Goal: Information Seeking & Learning: Check status

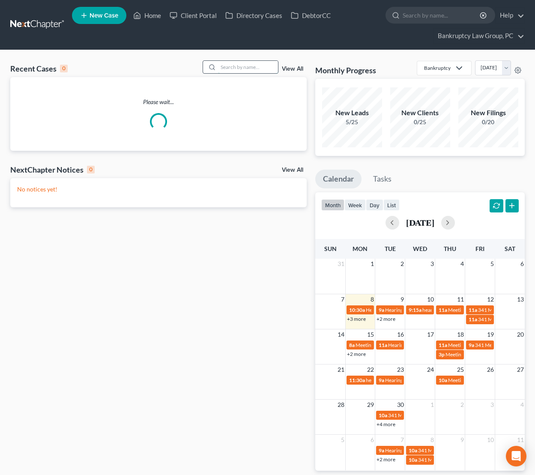
click at [261, 67] on input "search" at bounding box center [248, 67] width 60 height 12
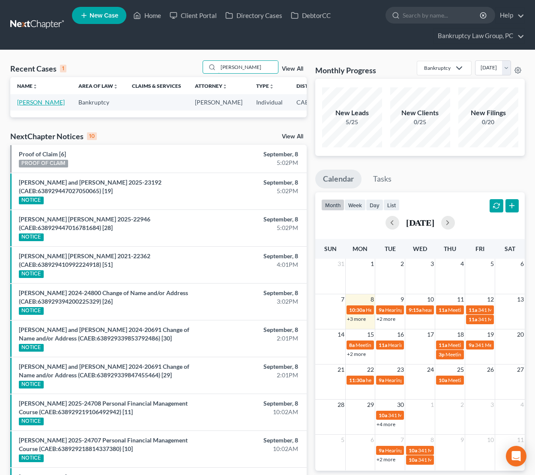
type input "[PERSON_NAME]"
click at [27, 102] on link "[PERSON_NAME]" at bounding box center [41, 101] width 48 height 7
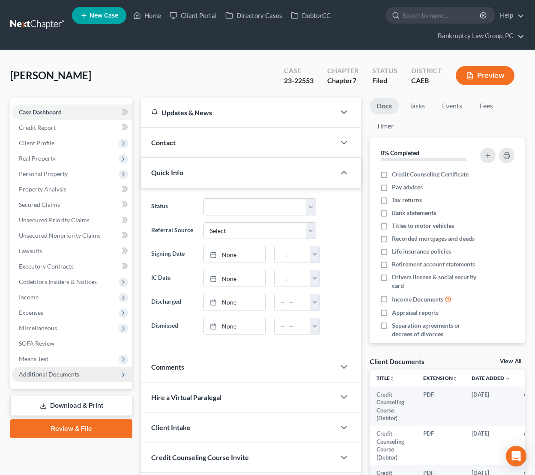
click at [63, 370] on span "Additional Documents" at bounding box center [49, 373] width 60 height 7
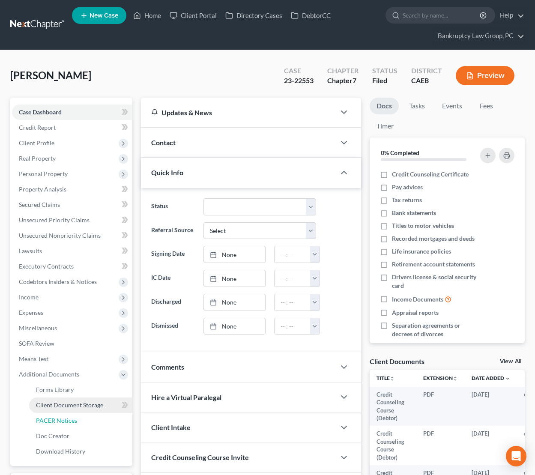
drag, startPoint x: 59, startPoint y: 421, endPoint x: 78, endPoint y: 412, distance: 21.5
click at [59, 421] on span "PACER Notices" at bounding box center [56, 420] width 41 height 7
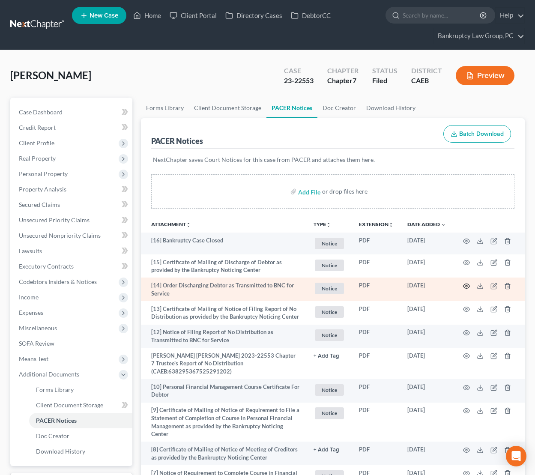
click at [462, 284] on td at bounding box center [489, 289] width 72 height 24
click at [463, 284] on icon "button" at bounding box center [466, 286] width 7 height 7
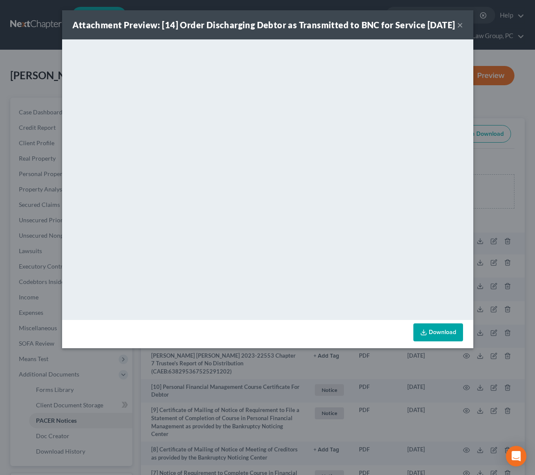
drag, startPoint x: 456, startPoint y: 30, endPoint x: 436, endPoint y: 27, distance: 20.8
click at [455, 30] on div "Attachment Preview: [14] Order Discharging Debtor as Transmitted to BNC for Ser…" at bounding box center [263, 25] width 383 height 12
click at [455, 31] on div "Attachment Preview: [14] Order Discharging Debtor as Transmitted to BNC for Ser…" at bounding box center [263, 25] width 383 height 12
click at [460, 30] on button "×" at bounding box center [460, 25] width 6 height 10
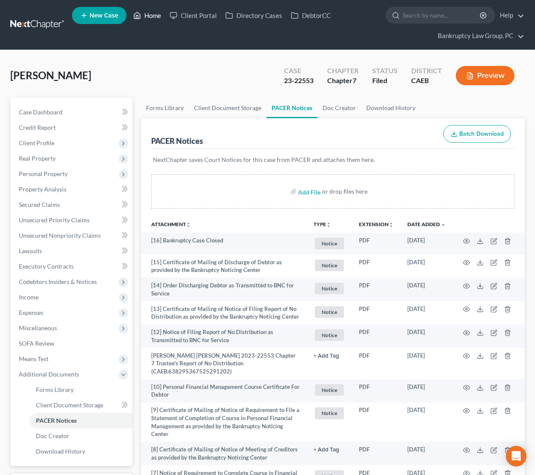
drag, startPoint x: 155, startPoint y: 17, endPoint x: 158, endPoint y: 24, distance: 8.0
click at [155, 17] on link "Home" at bounding box center [147, 15] width 36 height 15
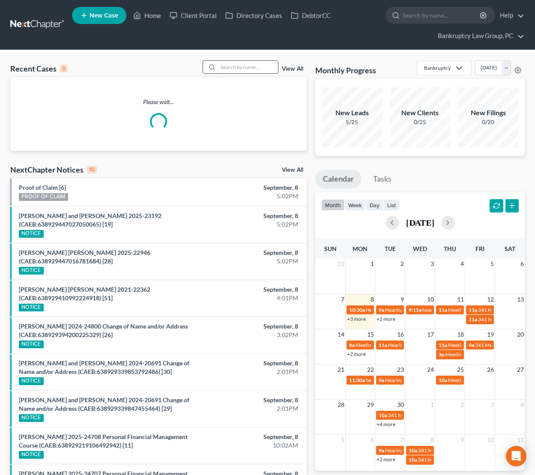
click at [260, 69] on input "search" at bounding box center [248, 67] width 60 height 12
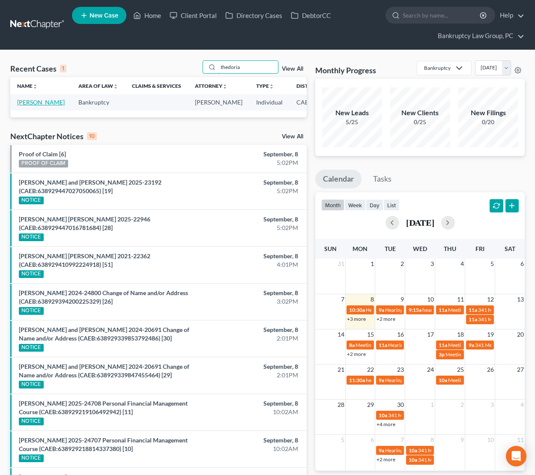
type input "thedoria"
click at [29, 106] on link "[PERSON_NAME]" at bounding box center [41, 101] width 48 height 7
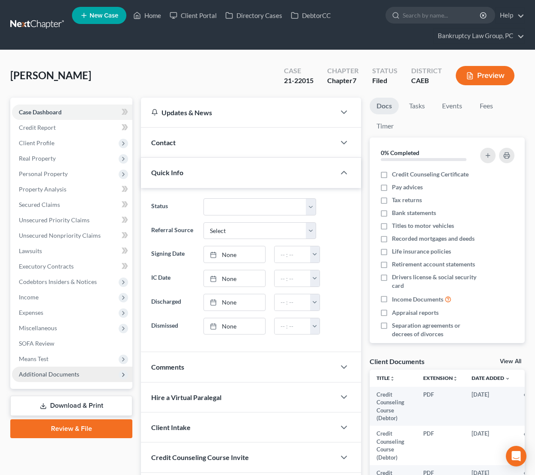
click at [66, 374] on span "Additional Documents" at bounding box center [49, 373] width 60 height 7
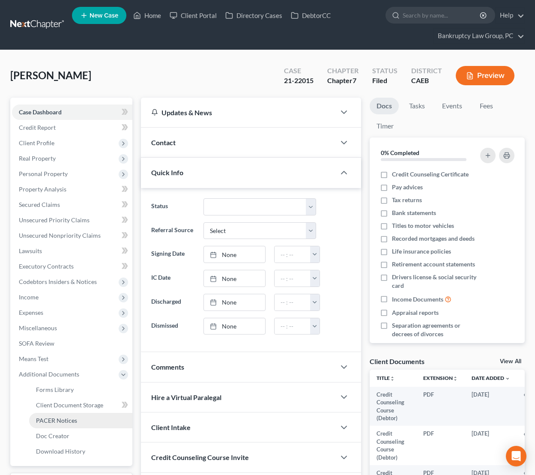
click at [59, 415] on link "PACER Notices" at bounding box center [80, 420] width 103 height 15
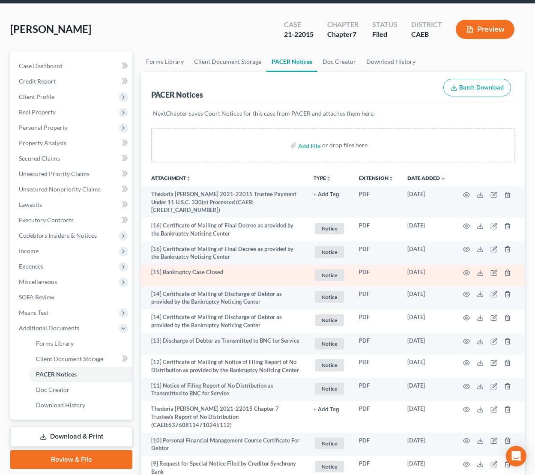
scroll to position [47, 0]
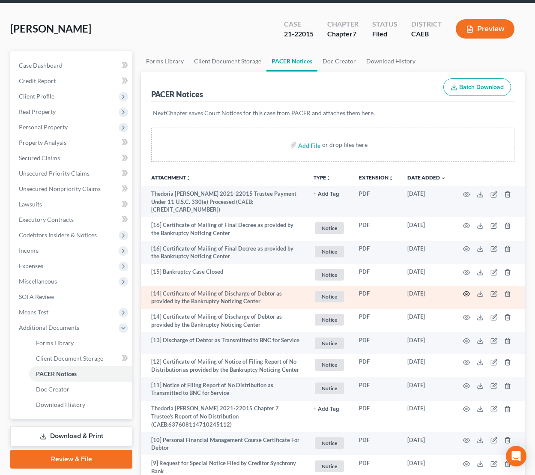
click at [465, 293] on icon "button" at bounding box center [466, 293] width 7 height 7
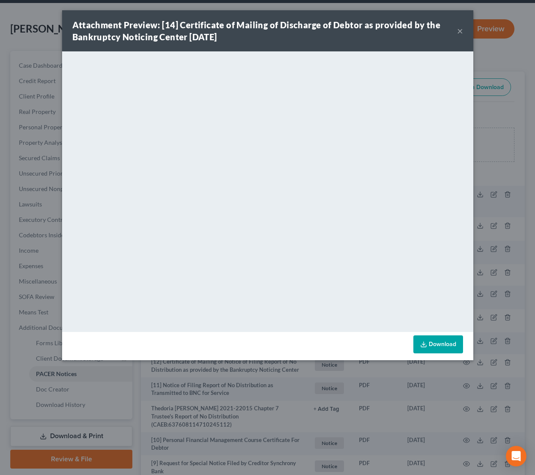
drag, startPoint x: 459, startPoint y: 30, endPoint x: 362, endPoint y: 4, distance: 100.7
click at [459, 30] on button "×" at bounding box center [460, 31] width 6 height 10
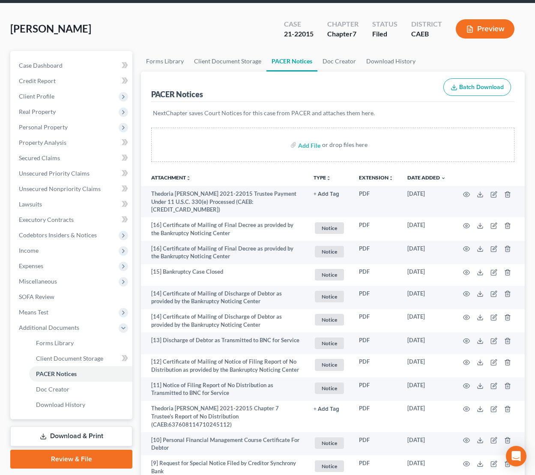
scroll to position [0, 0]
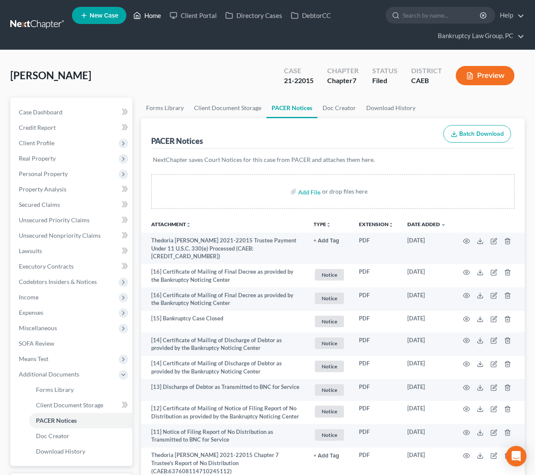
drag, startPoint x: 152, startPoint y: 16, endPoint x: 168, endPoint y: 34, distance: 24.6
click at [152, 16] on link "Home" at bounding box center [147, 15] width 36 height 15
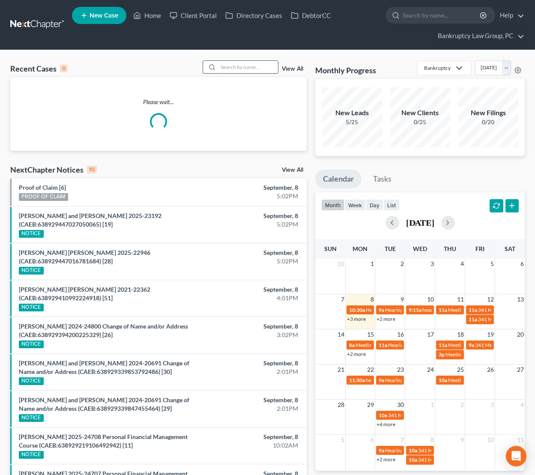
click at [248, 72] on input "search" at bounding box center [248, 67] width 60 height 12
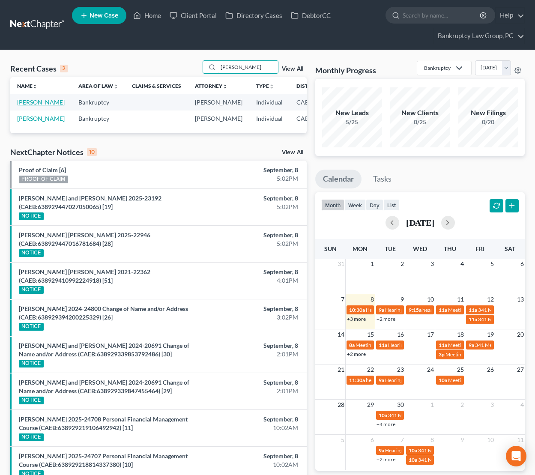
type input "[PERSON_NAME]"
click at [29, 102] on link "[PERSON_NAME]" at bounding box center [41, 101] width 48 height 7
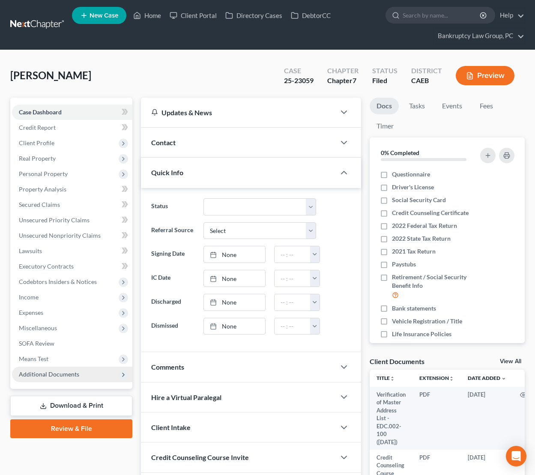
click at [68, 372] on span "Additional Documents" at bounding box center [49, 373] width 60 height 7
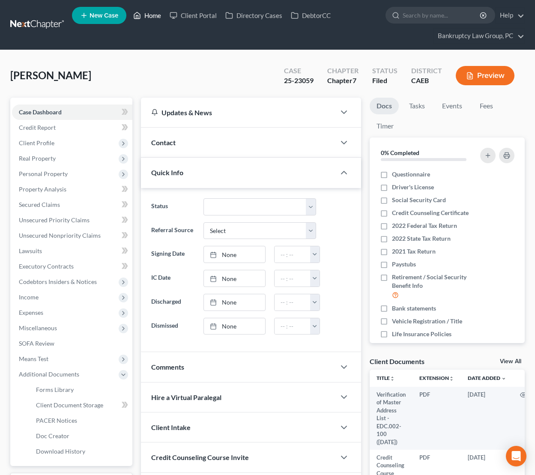
drag, startPoint x: 159, startPoint y: 13, endPoint x: 158, endPoint y: 21, distance: 8.6
click at [158, 13] on link "Home" at bounding box center [147, 15] width 36 height 15
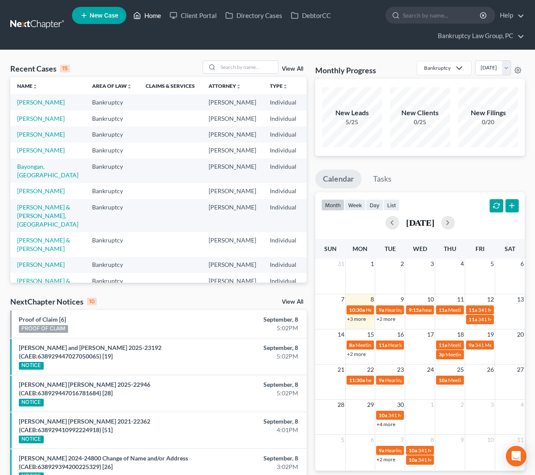
scroll to position [2, 0]
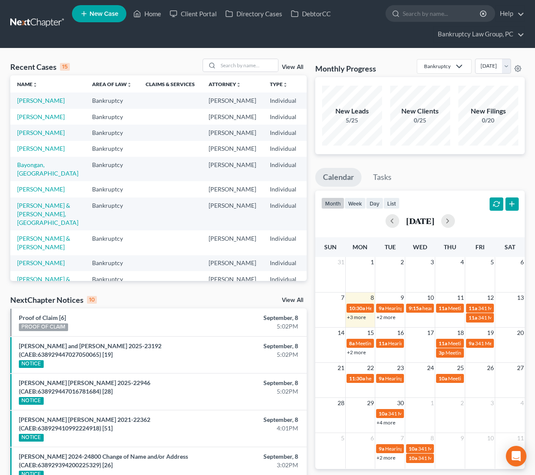
click at [292, 300] on link "View All" at bounding box center [292, 300] width 21 height 6
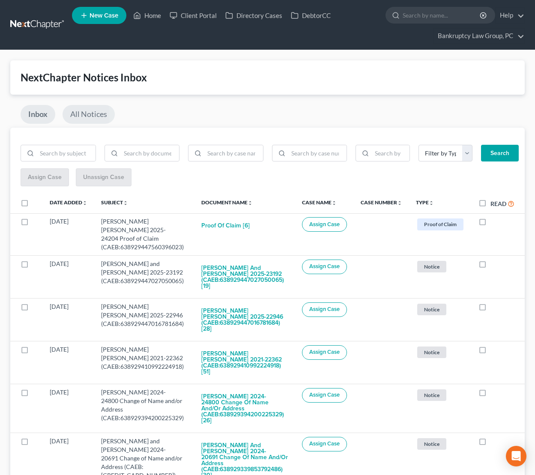
click at [87, 115] on link "All Notices" at bounding box center [89, 114] width 52 height 19
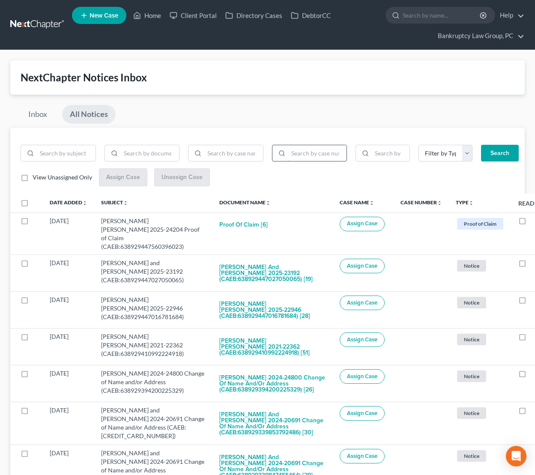
click at [320, 156] on input "search" at bounding box center [317, 153] width 59 height 16
type input "25-23059"
click at [501, 152] on button "Search" at bounding box center [500, 153] width 38 height 17
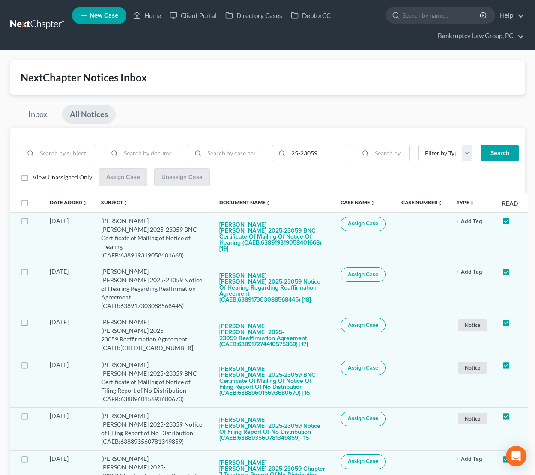
click at [33, 205] on label at bounding box center [33, 205] width 0 height 0
click at [36, 201] on input "checkbox" at bounding box center [39, 202] width 6 height 6
checkbox input "true"
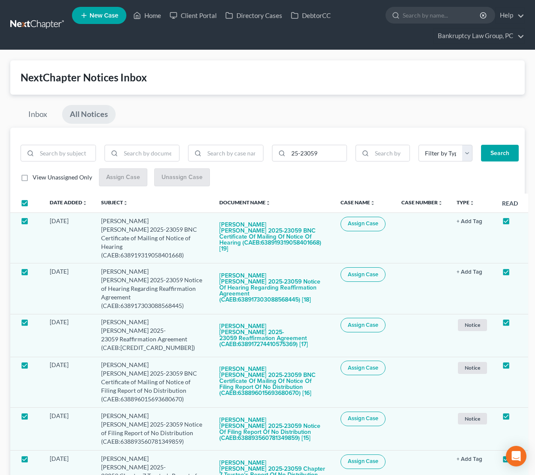
checkbox input "true"
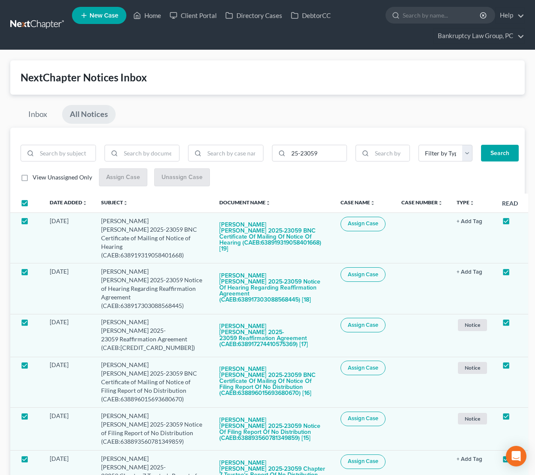
checkbox input "true"
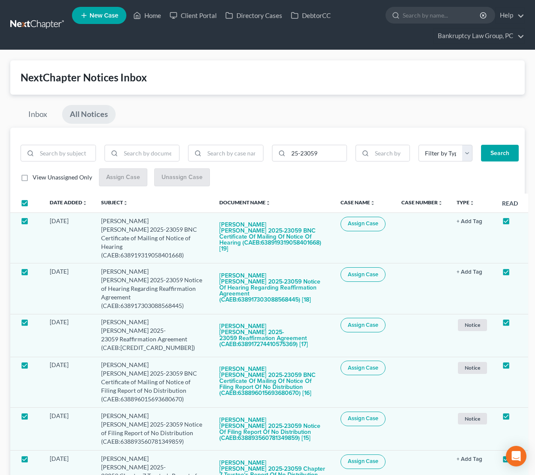
checkbox input "true"
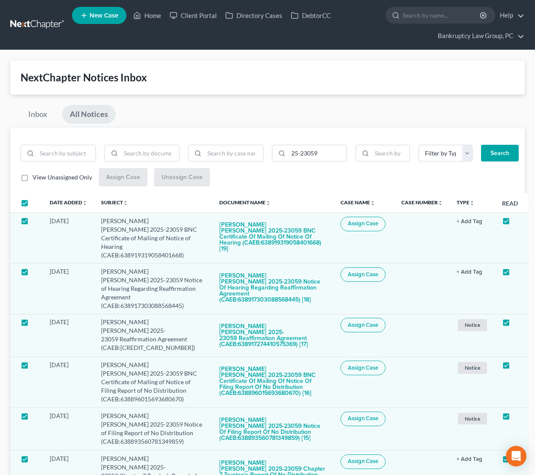
checkbox input "true"
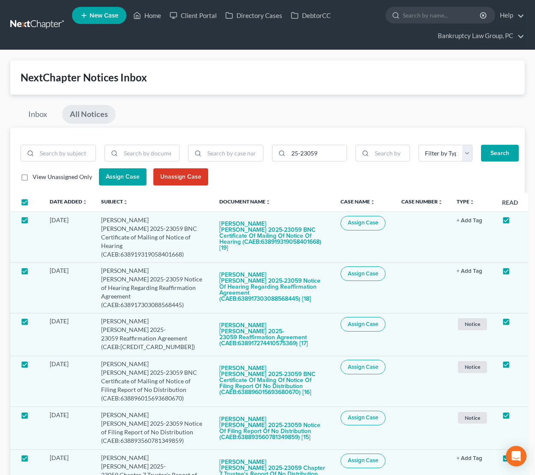
click at [117, 178] on span "Assign Case" at bounding box center [123, 176] width 34 height 7
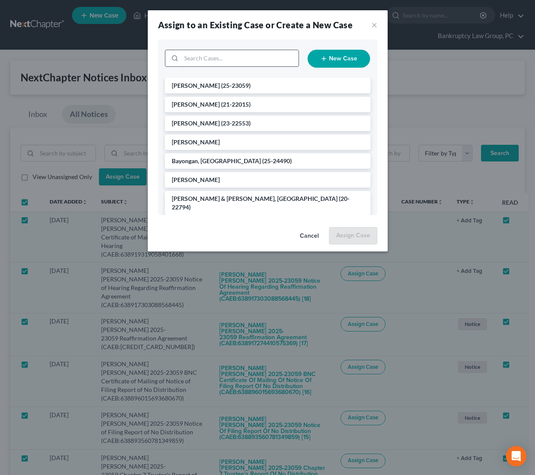
click at [280, 62] on input "search" at bounding box center [239, 58] width 117 height 16
type input "23059"
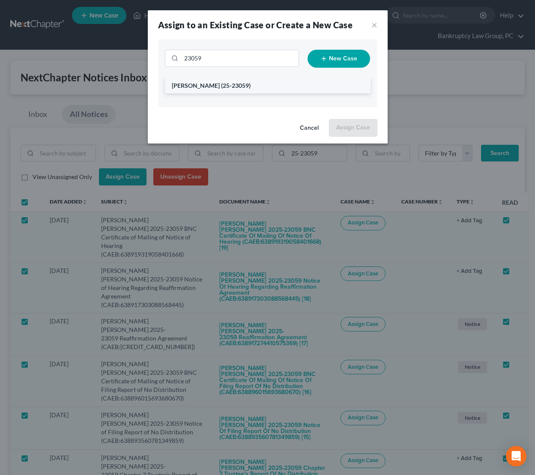
click at [207, 87] on span "[PERSON_NAME]" at bounding box center [196, 85] width 48 height 7
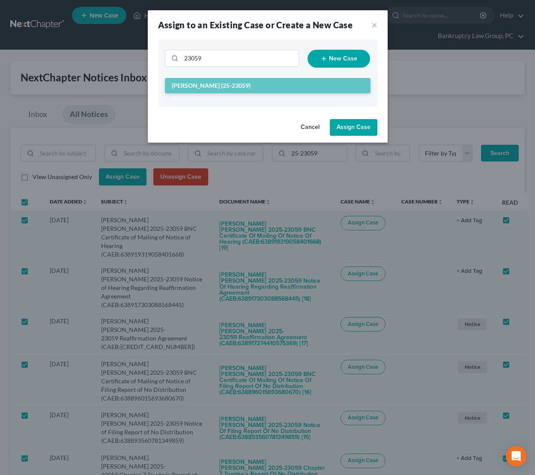
click at [350, 125] on button "Assign Case" at bounding box center [354, 127] width 48 height 17
checkbox input "false"
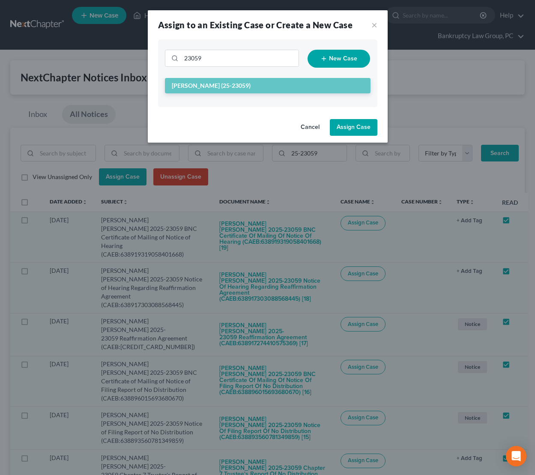
checkbox input "false"
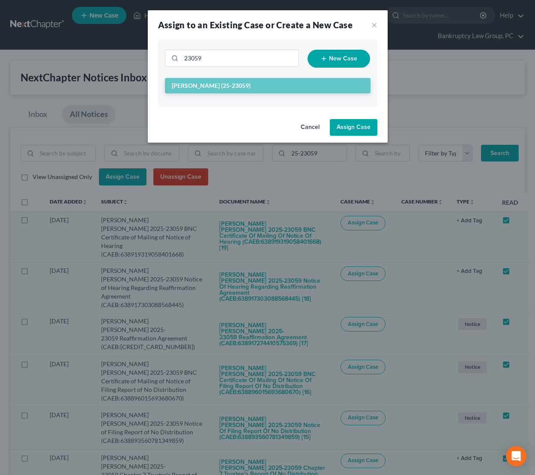
checkbox input "false"
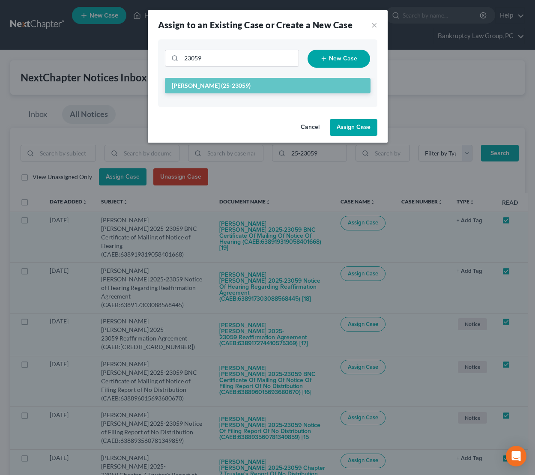
checkbox input "false"
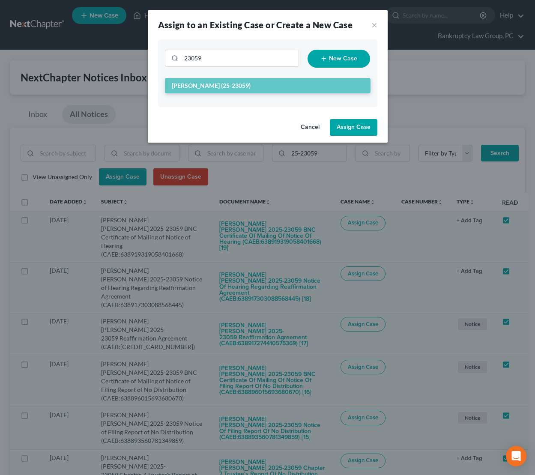
checkbox input "false"
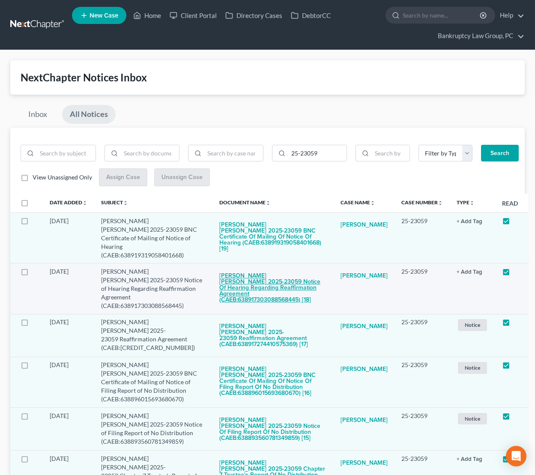
click at [266, 276] on button "[PERSON_NAME] [PERSON_NAME] 2025-23059 Notice of Hearing Regarding Reaffirmatio…" at bounding box center [272, 287] width 107 height 41
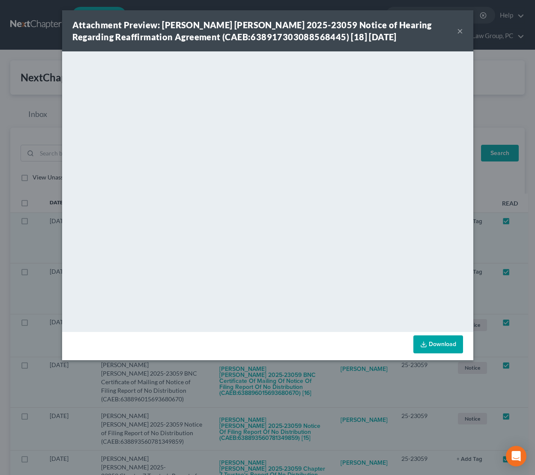
click at [459, 30] on button "×" at bounding box center [460, 31] width 6 height 10
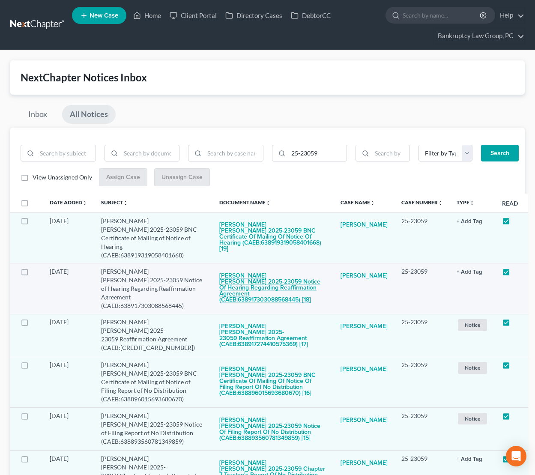
click at [258, 272] on button "[PERSON_NAME] [PERSON_NAME] 2025-23059 Notice of Hearing Regarding Reaffirmatio…" at bounding box center [272, 287] width 107 height 41
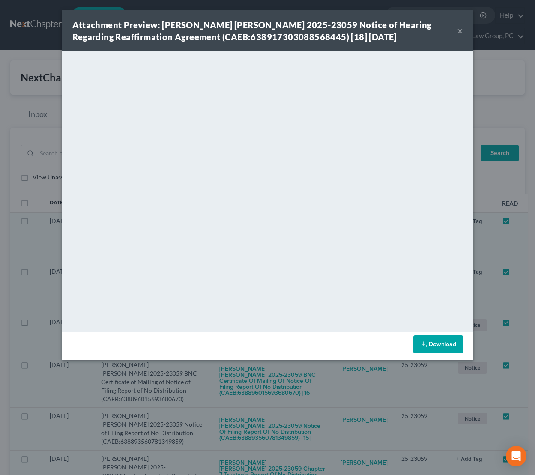
click at [460, 31] on button "×" at bounding box center [460, 31] width 6 height 10
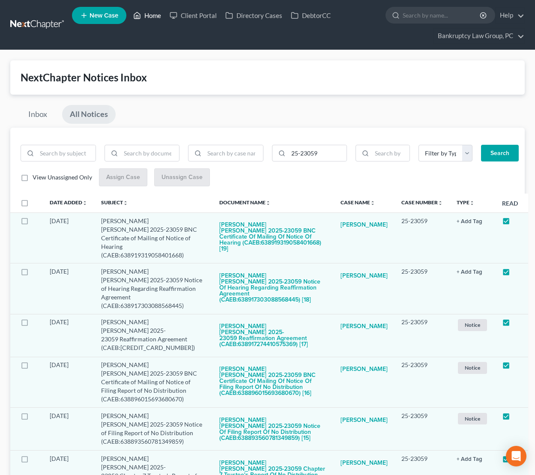
click at [148, 15] on link "Home" at bounding box center [147, 15] width 36 height 15
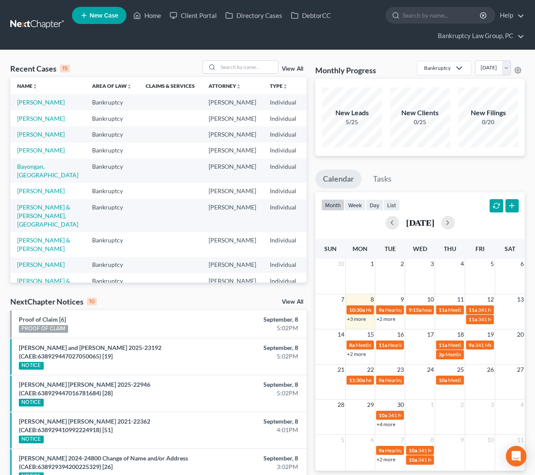
click at [362, 317] on link "+3 more" at bounding box center [356, 319] width 19 height 6
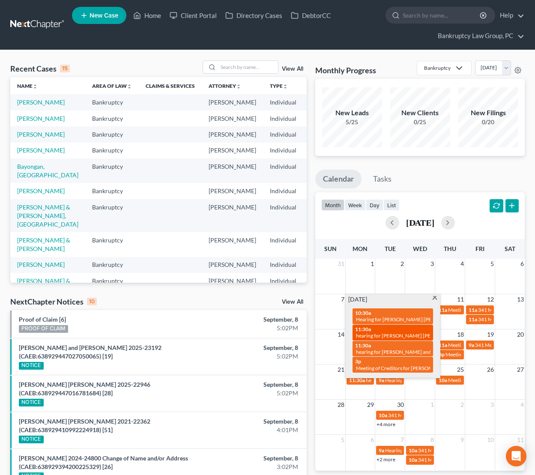
click at [403, 334] on span "hearing for [PERSON_NAME] [PERSON_NAME]" at bounding box center [409, 335] width 107 height 6
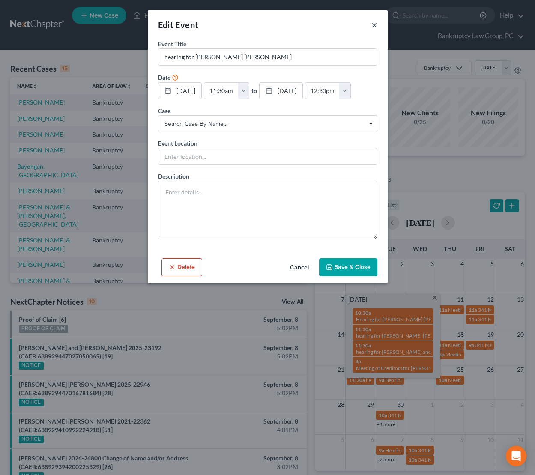
click at [372, 25] on button "×" at bounding box center [374, 25] width 6 height 10
